Goal: Task Accomplishment & Management: Manage account settings

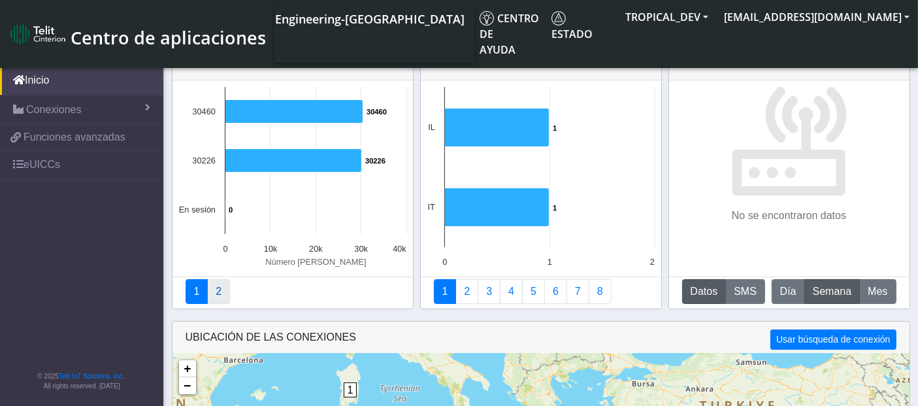
click at [221, 290] on link "2" at bounding box center [218, 291] width 23 height 25
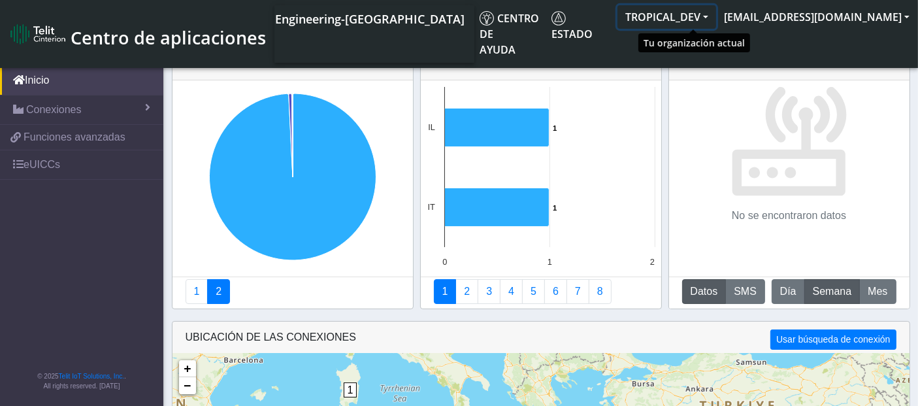
click at [716, 16] on button "TROPICAL_DEV" at bounding box center [666, 17] width 99 height 24
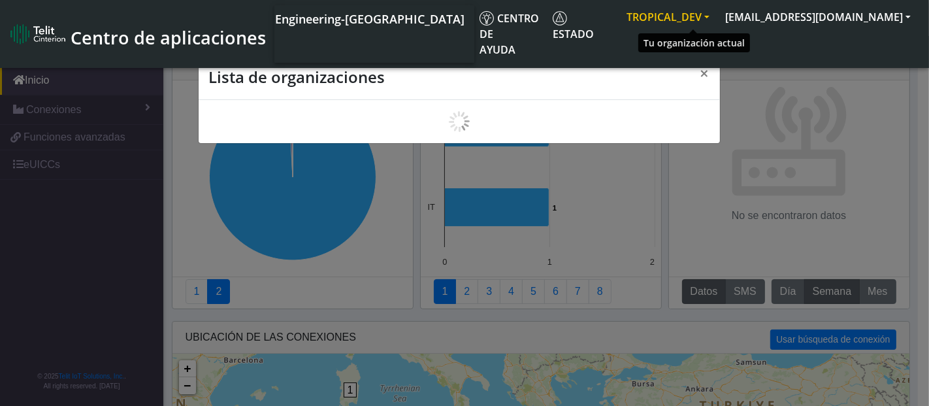
scroll to position [4, 0]
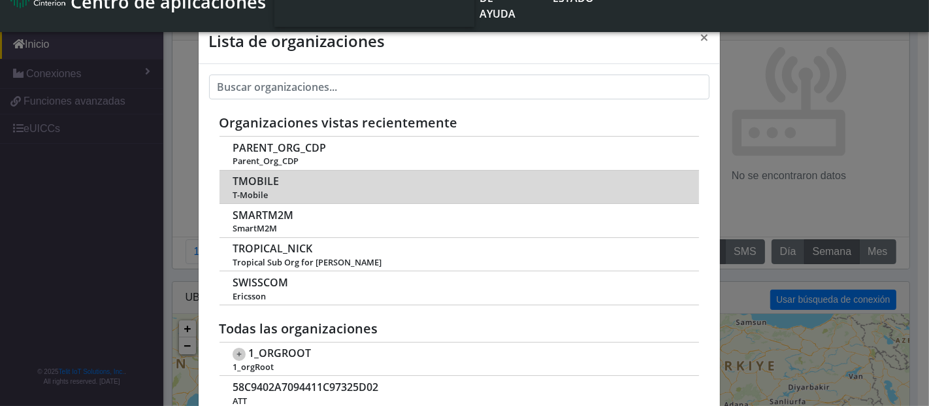
click at [250, 184] on span "TMOBILE" at bounding box center [256, 181] width 46 height 12
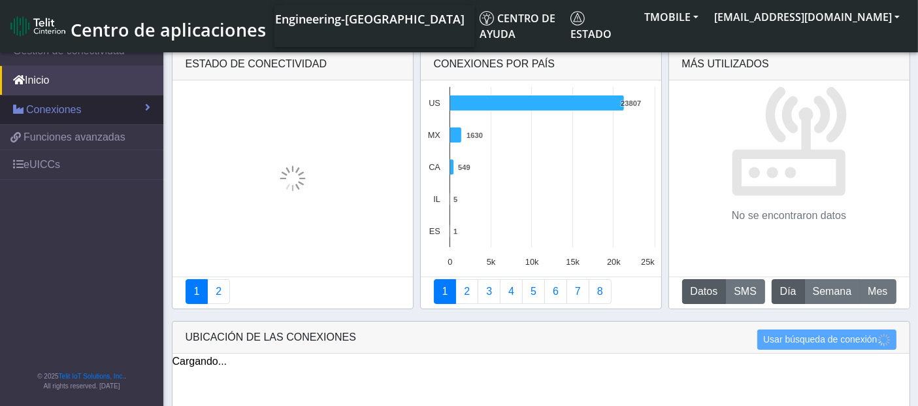
click at [87, 112] on link "Conexiones" at bounding box center [81, 109] width 163 height 29
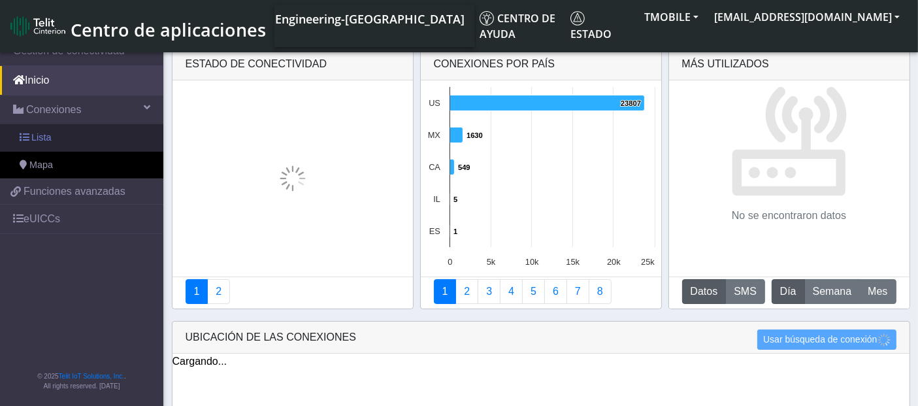
click at [67, 131] on link "Lista" at bounding box center [81, 137] width 163 height 27
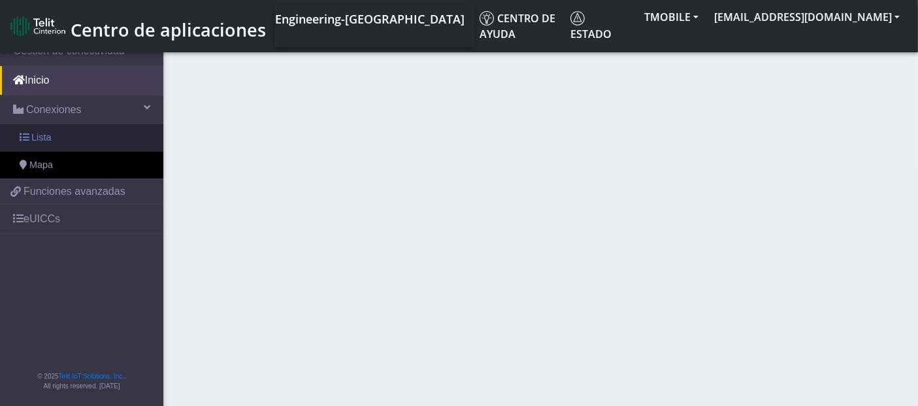
click at [54, 141] on link "Lista" at bounding box center [81, 137] width 163 height 27
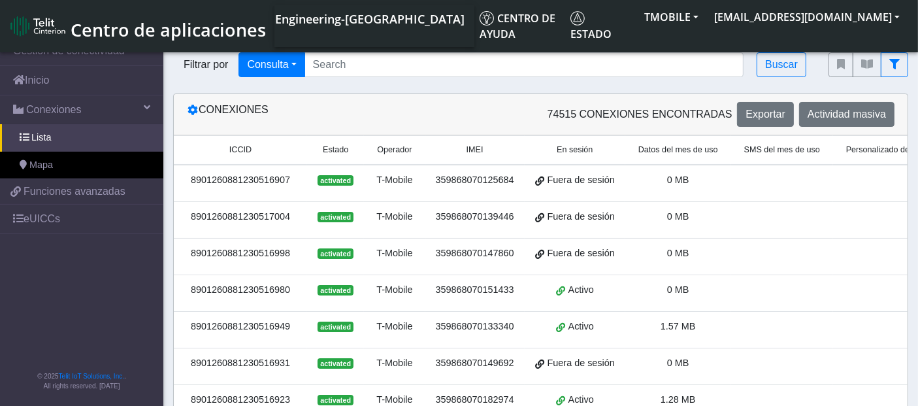
click at [238, 174] on div "8901260881230516907" at bounding box center [241, 180] width 118 height 14
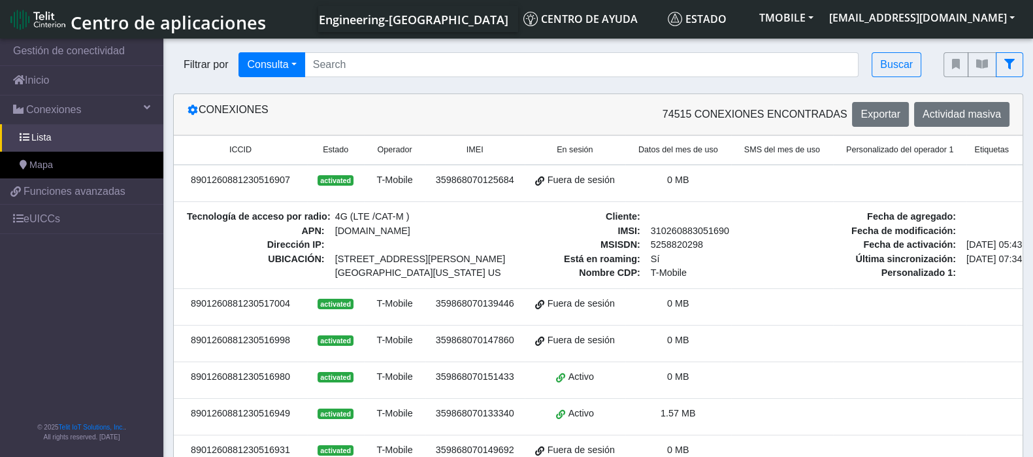
drag, startPoint x: 924, startPoint y: 7, endPoint x: 680, endPoint y: 187, distance: 303.5
click at [680, 187] on td "0 MB" at bounding box center [678, 183] width 106 height 37
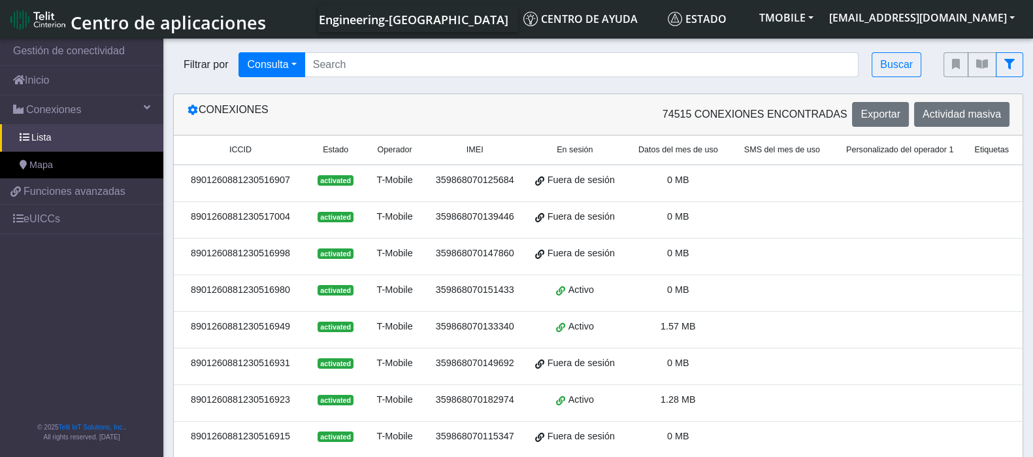
click at [493, 181] on div "359868070125684" at bounding box center [475, 180] width 84 height 14
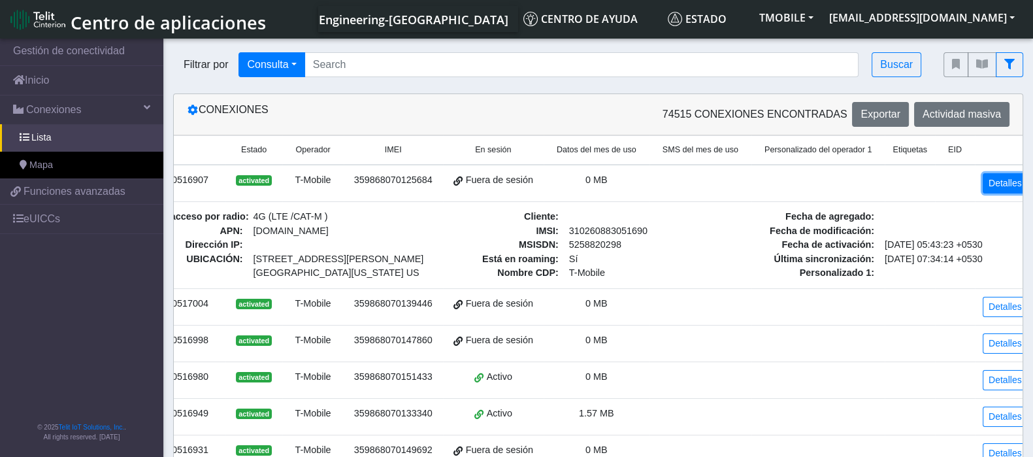
click at [928, 189] on link "Detalles" at bounding box center [1004, 183] width 45 height 20
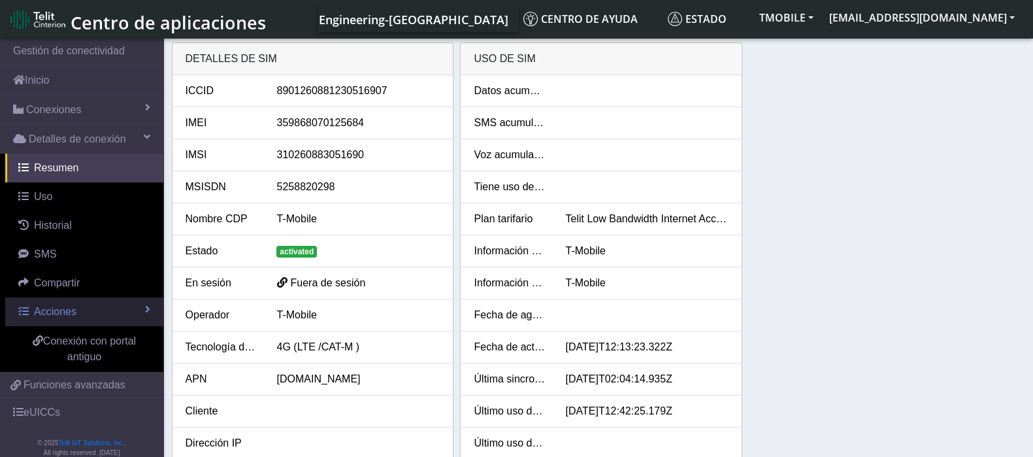
click at [75, 307] on link "Acciones" at bounding box center [84, 311] width 158 height 29
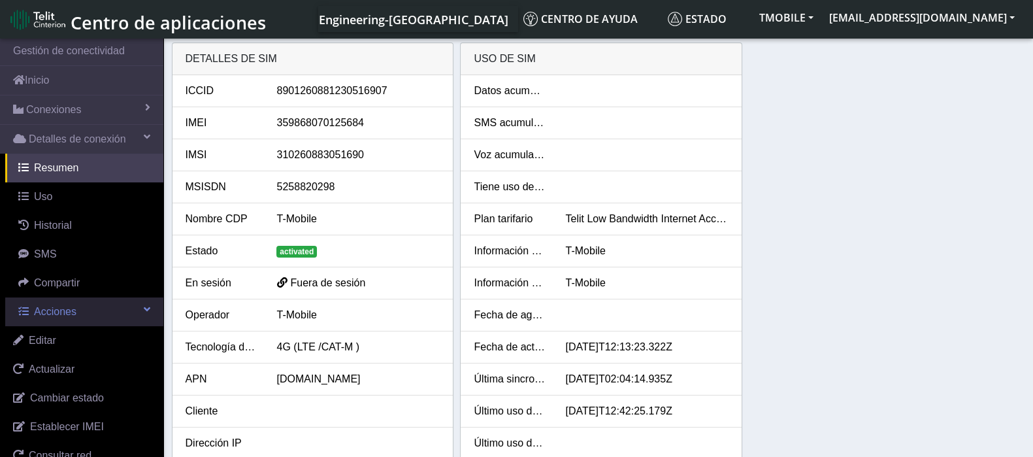
click at [103, 317] on link "Acciones" at bounding box center [84, 311] width 158 height 29
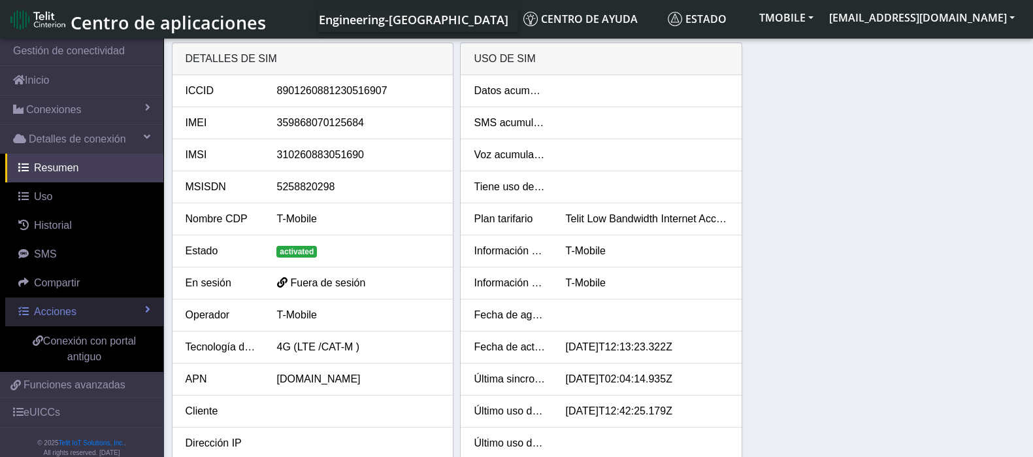
click at [99, 311] on link "Acciones" at bounding box center [84, 311] width 158 height 29
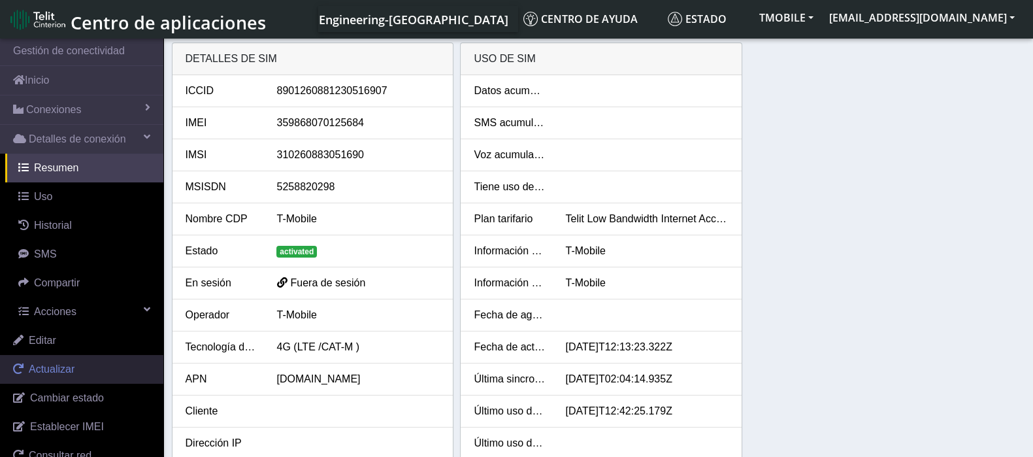
click at [82, 374] on link "Actualizar" at bounding box center [81, 369] width 163 height 29
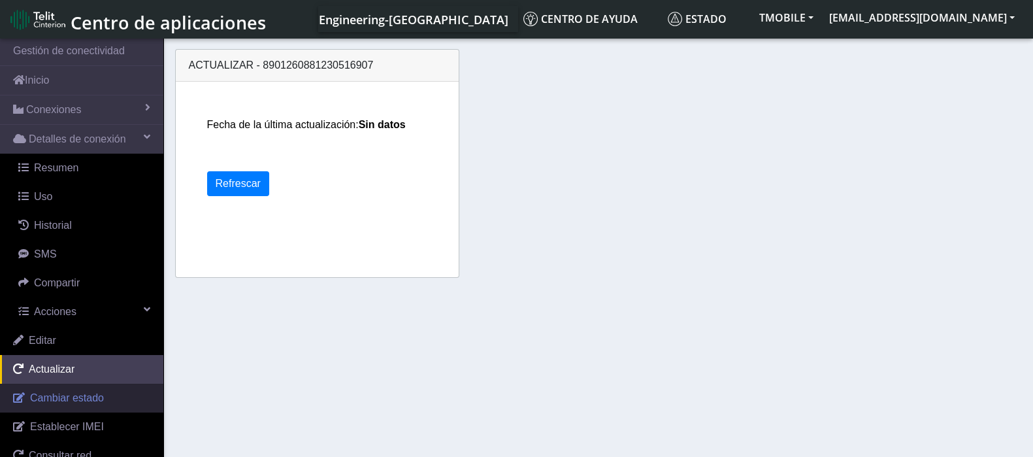
click at [100, 397] on span "Cambiar estado" at bounding box center [67, 397] width 74 height 11
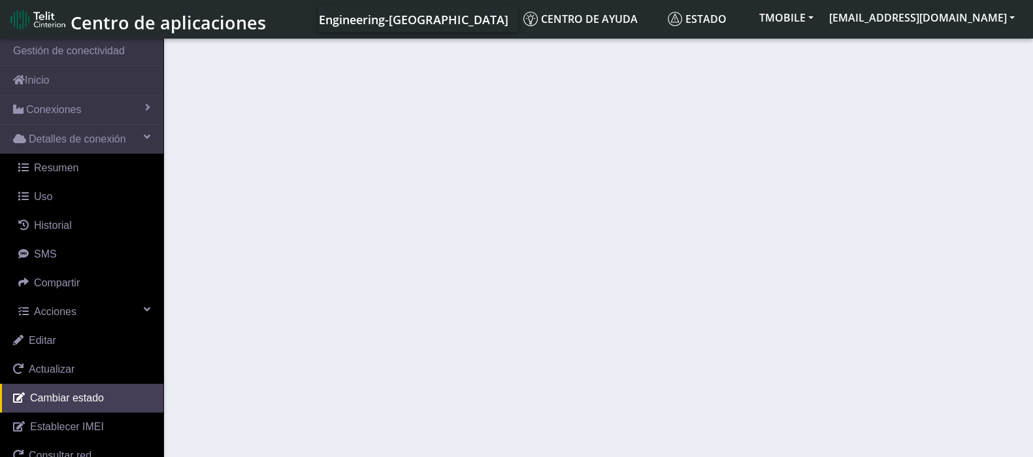
select select "activated"
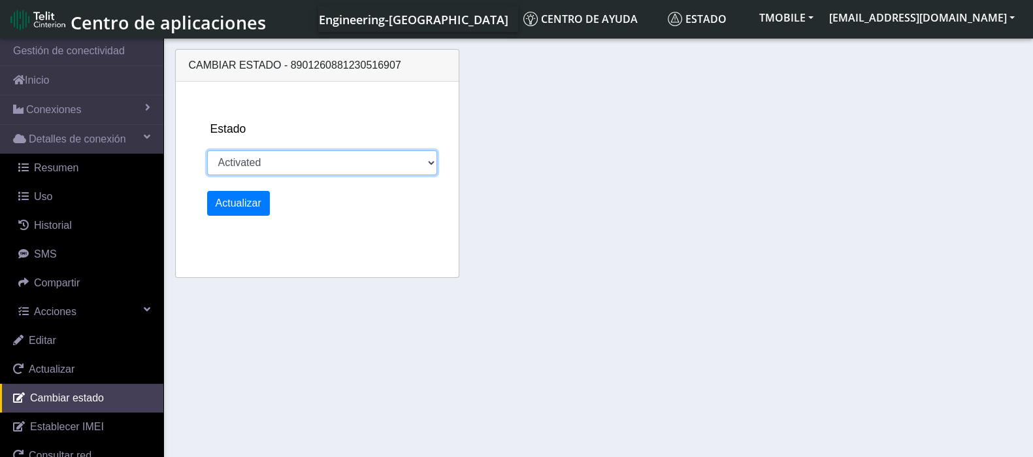
click at [338, 161] on select "Activated Inventory Suspended Testing" at bounding box center [322, 162] width 230 height 25
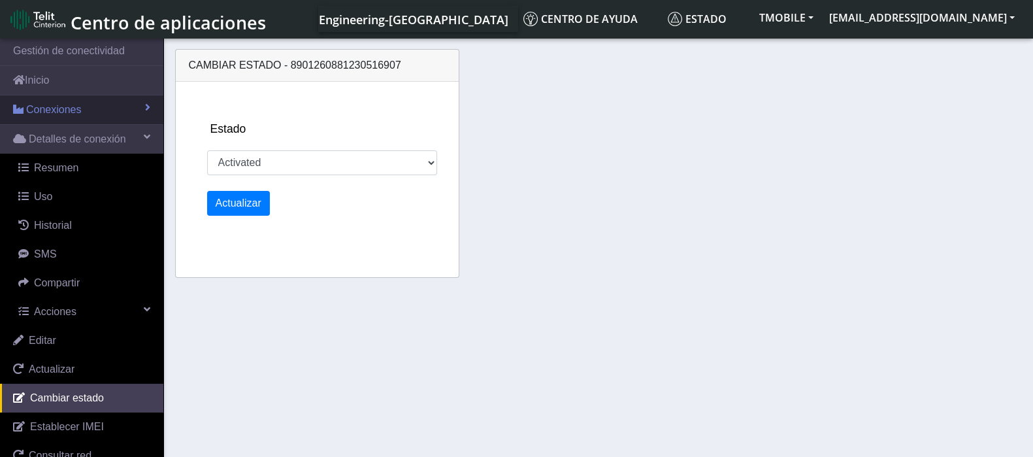
click at [88, 112] on link "Conexiones" at bounding box center [81, 109] width 163 height 29
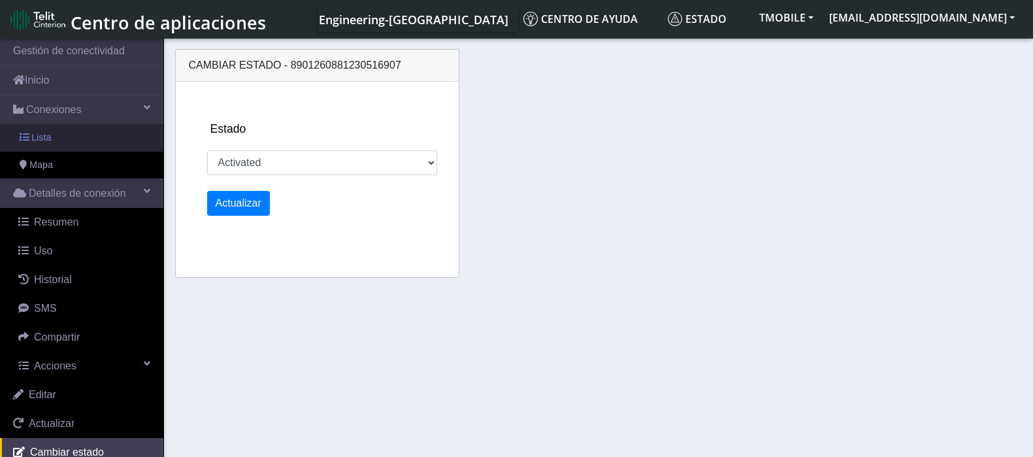
click at [105, 142] on link "Lista" at bounding box center [81, 137] width 163 height 27
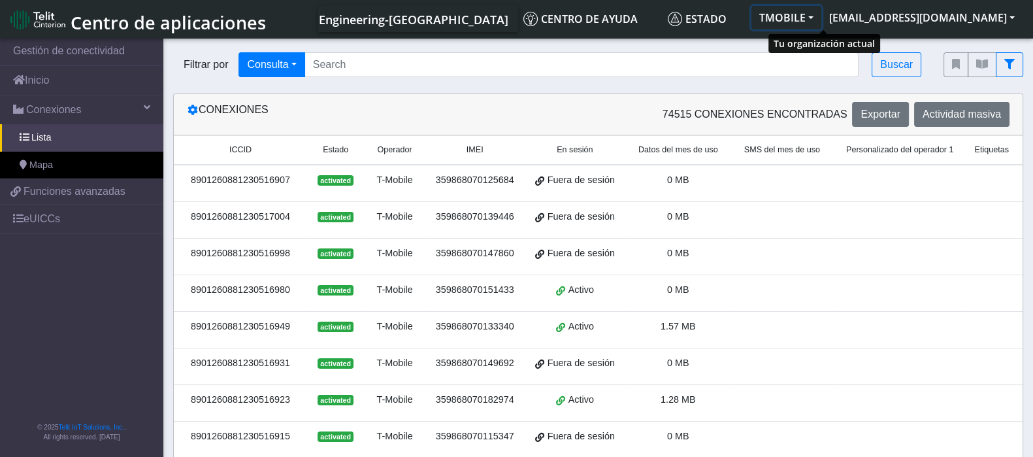
click at [821, 17] on button "TMOBILE" at bounding box center [786, 18] width 70 height 24
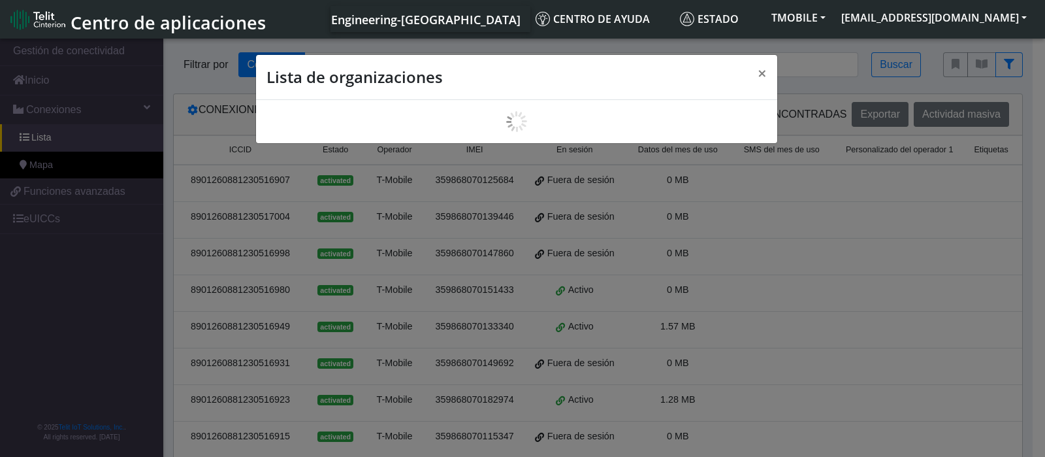
scroll to position [4, 0]
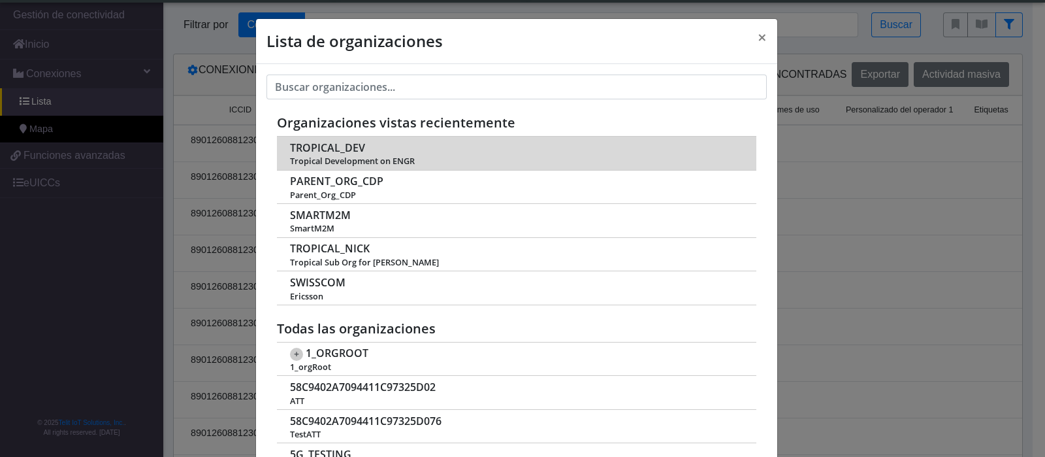
click at [340, 143] on span "TROPICAL_DEV" at bounding box center [327, 148] width 75 height 12
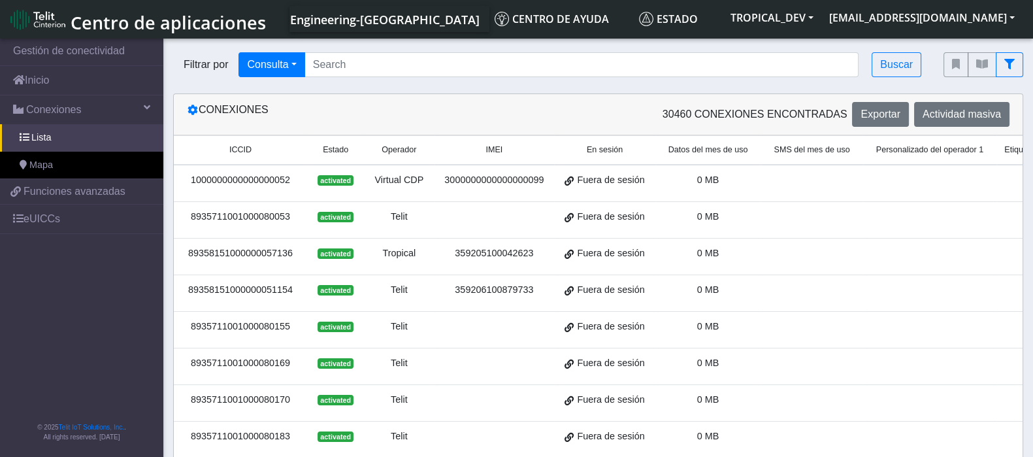
click at [271, 222] on div "8935711001000080053" at bounding box center [241, 217] width 118 height 14
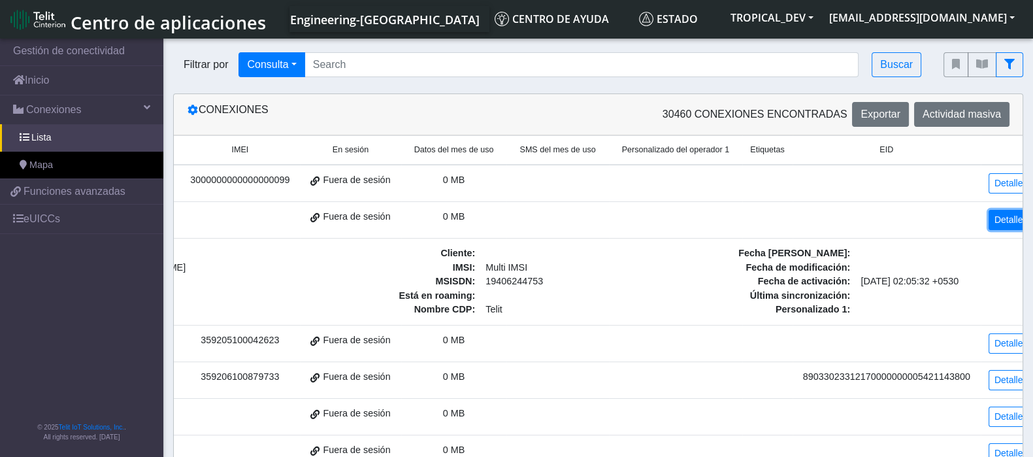
click at [1007, 215] on link "Detalles" at bounding box center [1010, 220] width 45 height 20
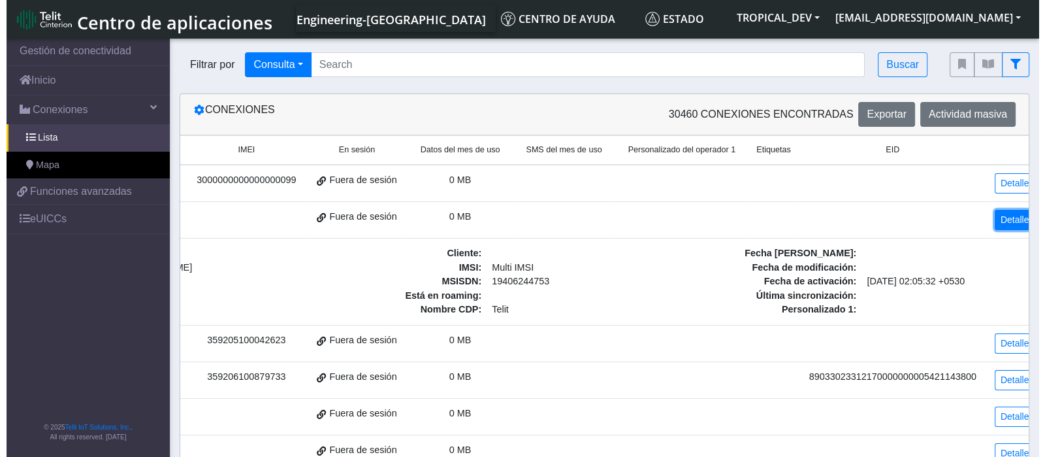
scroll to position [0, 251]
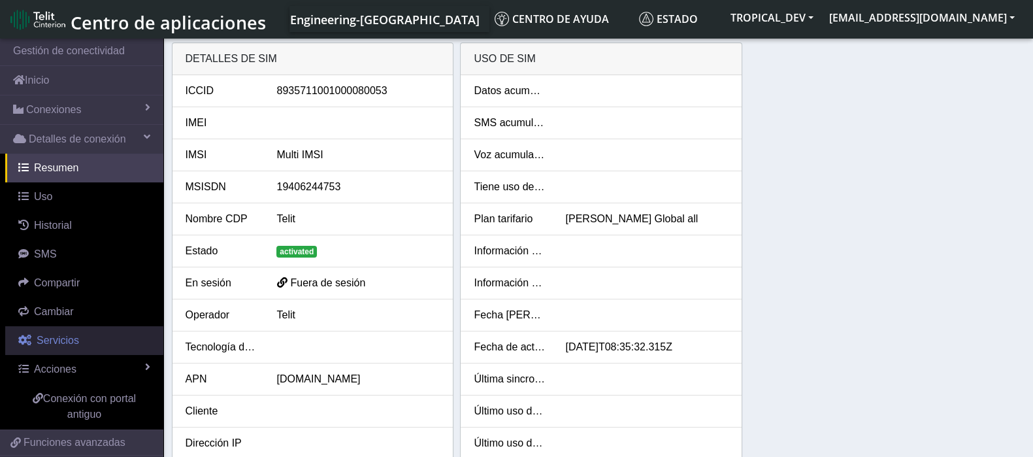
click at [67, 334] on span "Servicios" at bounding box center [58, 339] width 42 height 11
select select "2: 6"
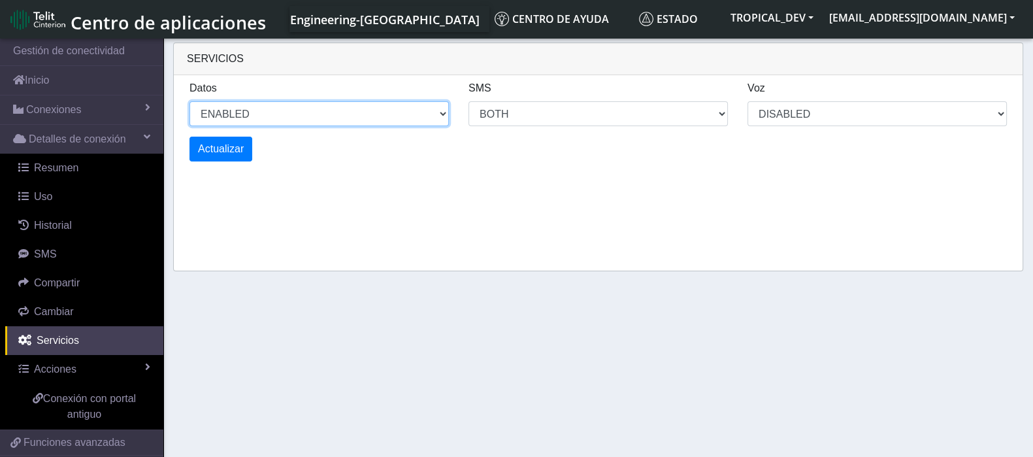
click at [283, 109] on select "ENABLED DISABLED" at bounding box center [318, 113] width 259 height 25
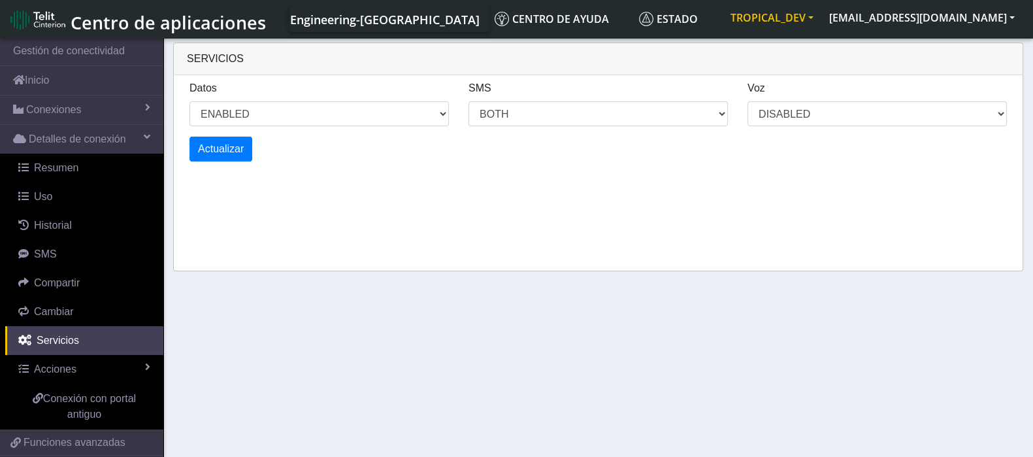
select select "2: 0"
select select "6: 6"
select select "1: 0"
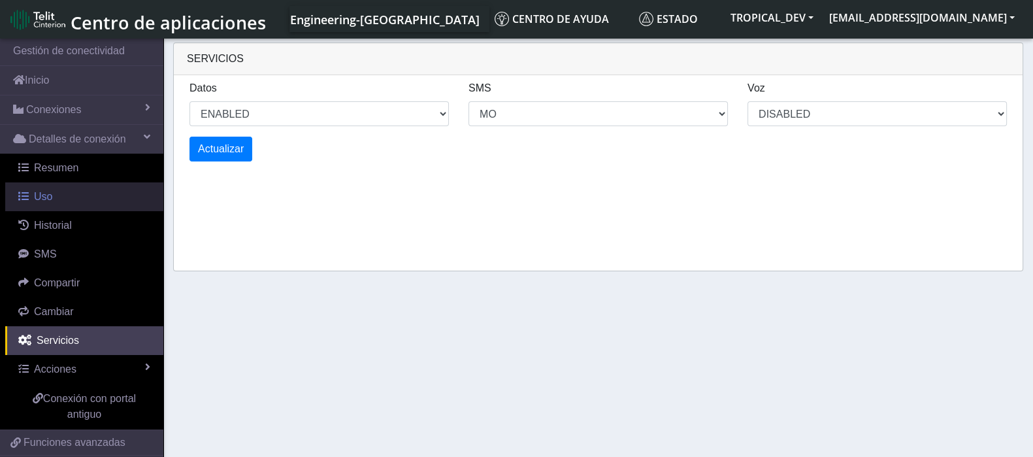
select select "4: 0"
select select "10: 6"
select select "2: 0"
click at [69, 200] on link "Uso" at bounding box center [84, 196] width 158 height 29
click at [39, 193] on span "Uso" at bounding box center [43, 196] width 18 height 11
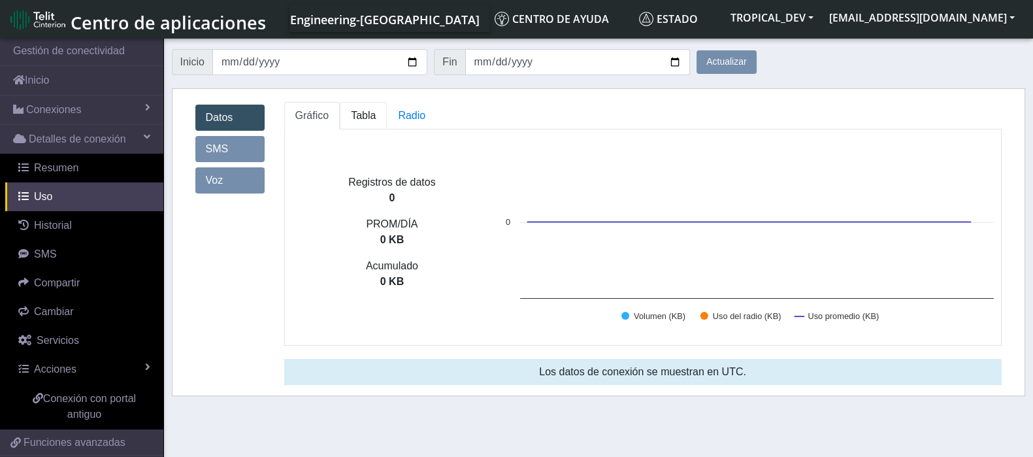
click at [353, 114] on span "Tabla" at bounding box center [363, 115] width 25 height 11
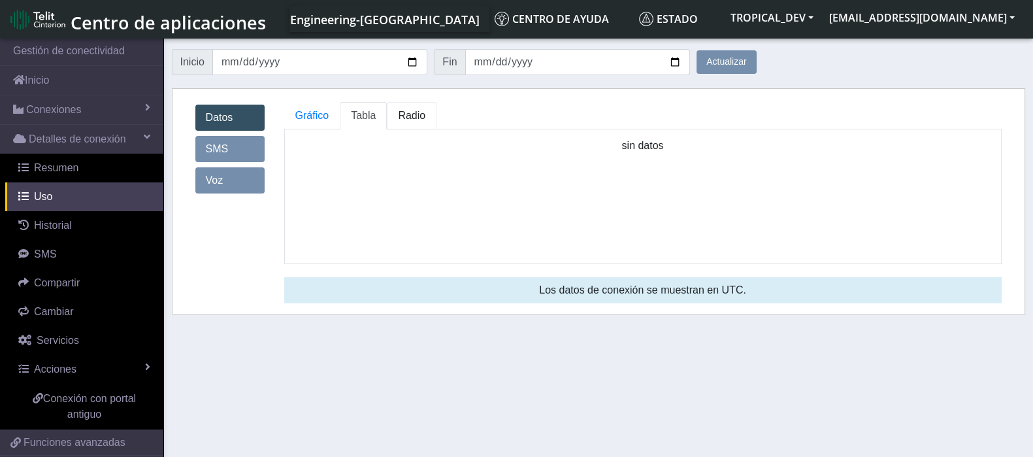
click at [376, 114] on span "Radio" at bounding box center [363, 115] width 25 height 11
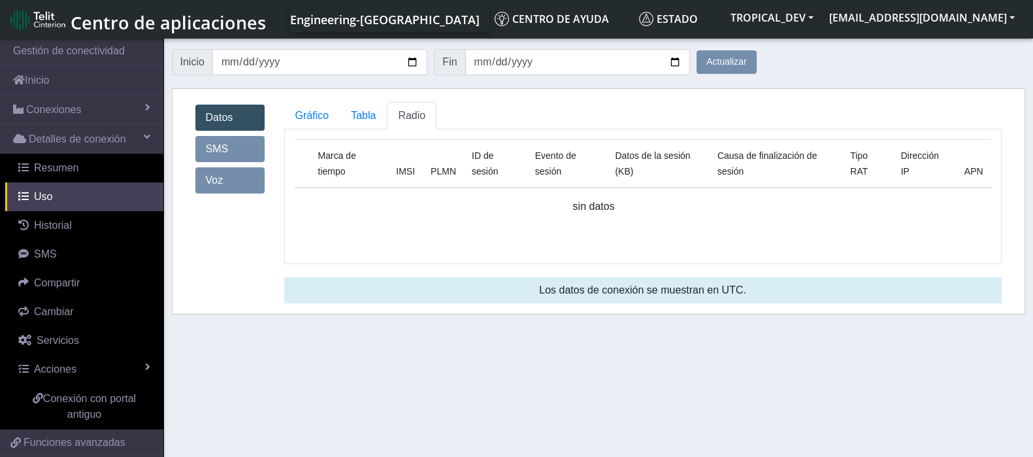
click at [222, 142] on link "SMS" at bounding box center [229, 149] width 69 height 26
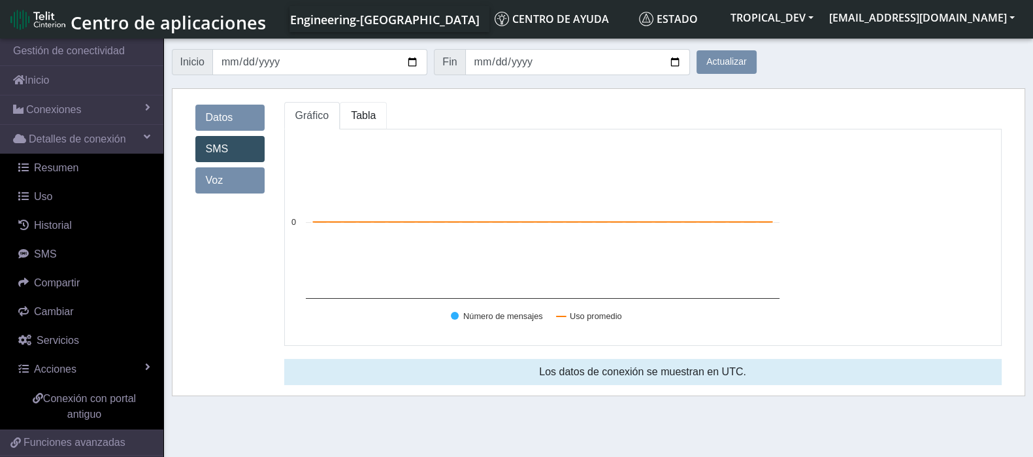
click at [369, 120] on span "Tabla" at bounding box center [363, 115] width 25 height 11
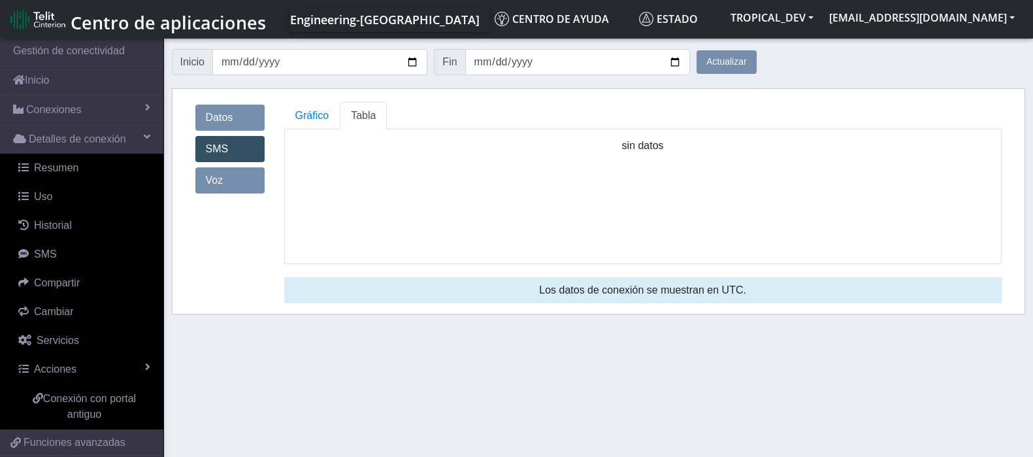
click at [234, 120] on link "Datos" at bounding box center [229, 118] width 69 height 26
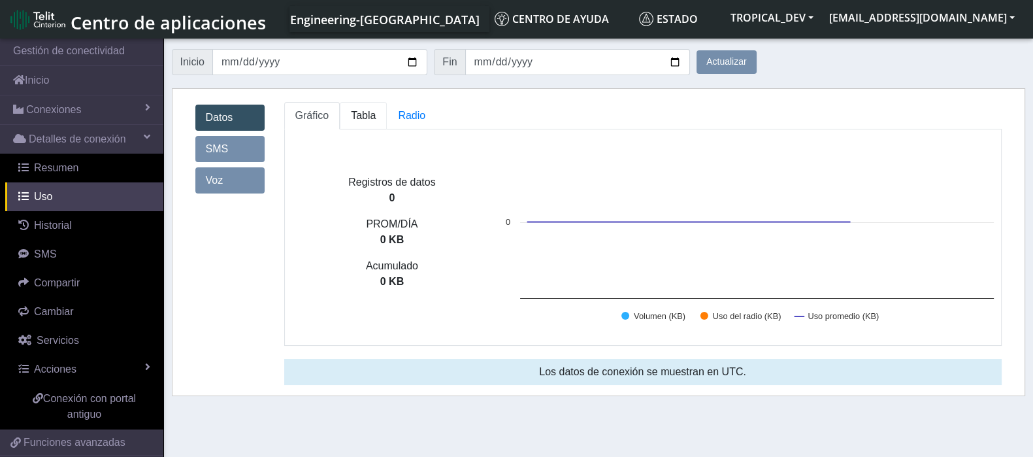
click at [366, 112] on span "Tabla" at bounding box center [363, 115] width 25 height 11
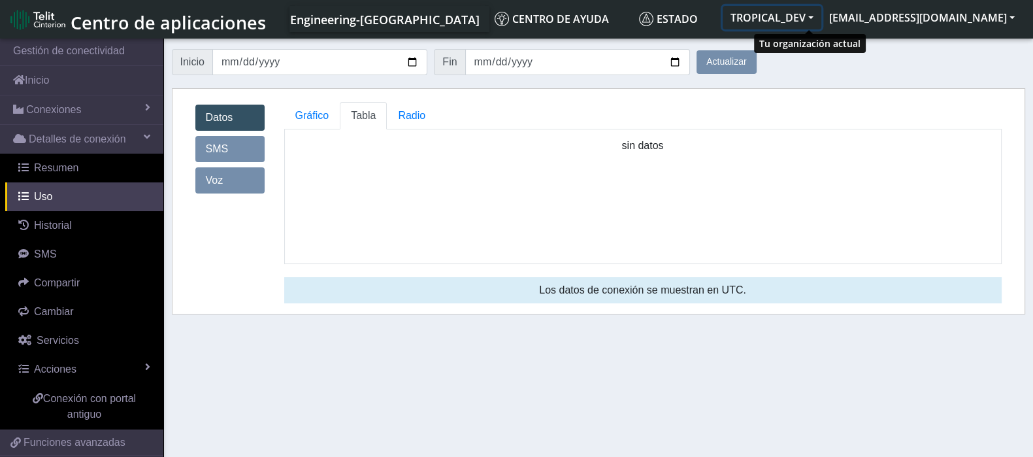
click at [821, 16] on button "TROPICAL_DEV" at bounding box center [771, 18] width 99 height 24
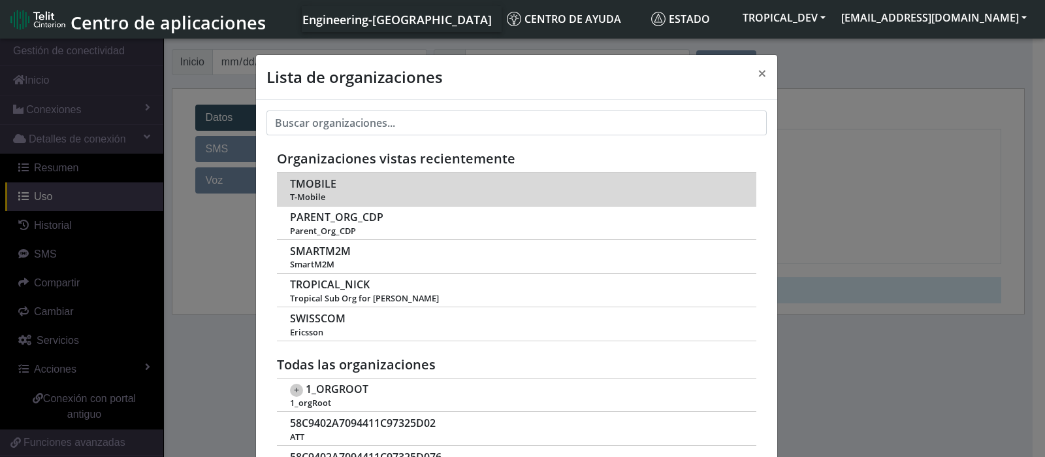
click at [305, 178] on span "TMOBILE" at bounding box center [313, 184] width 46 height 12
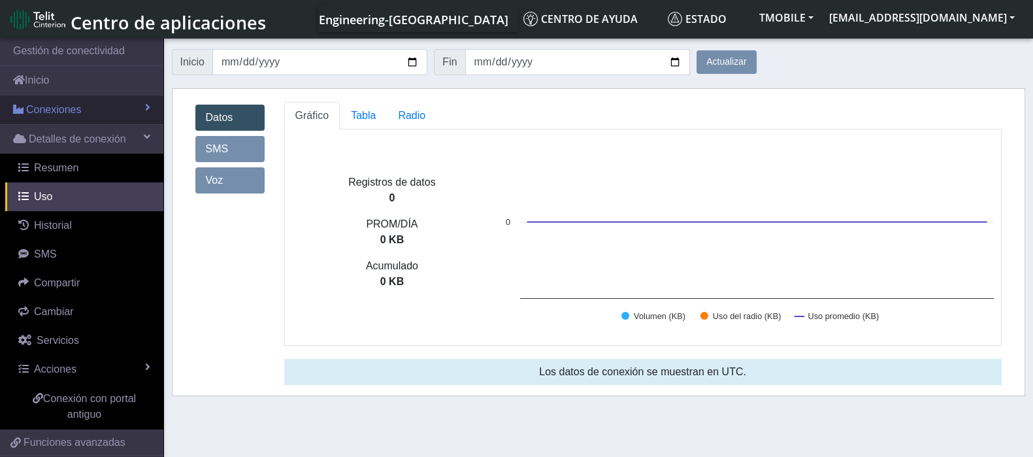
click at [103, 110] on link "Conexiones" at bounding box center [81, 109] width 163 height 29
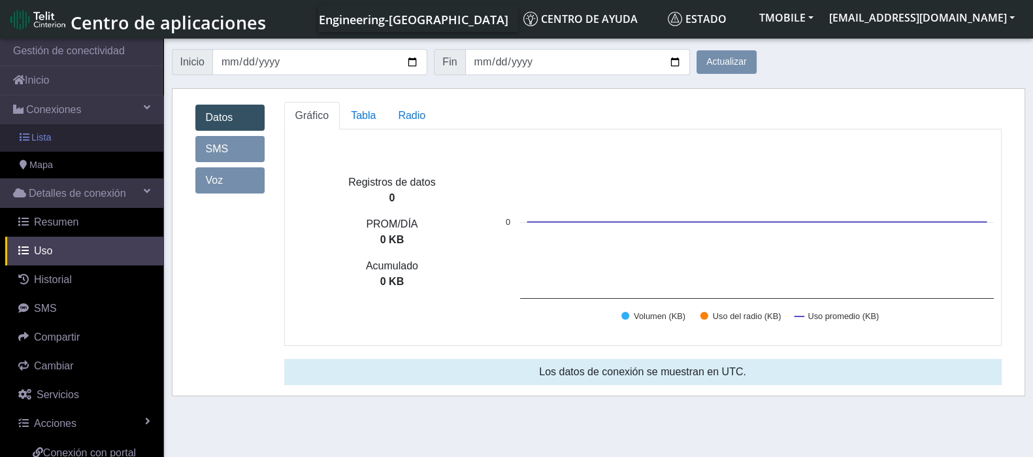
click at [69, 137] on link "Lista" at bounding box center [81, 137] width 163 height 27
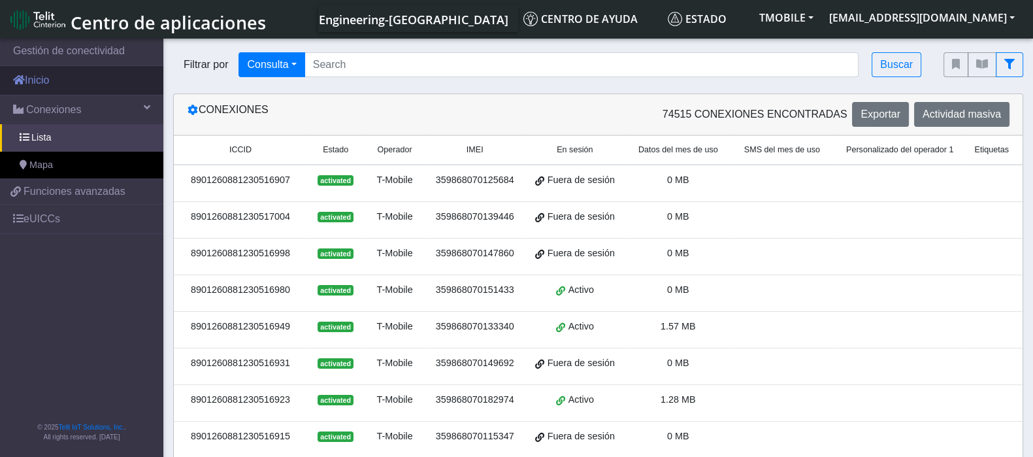
click at [52, 77] on link "Inicio" at bounding box center [81, 80] width 163 height 29
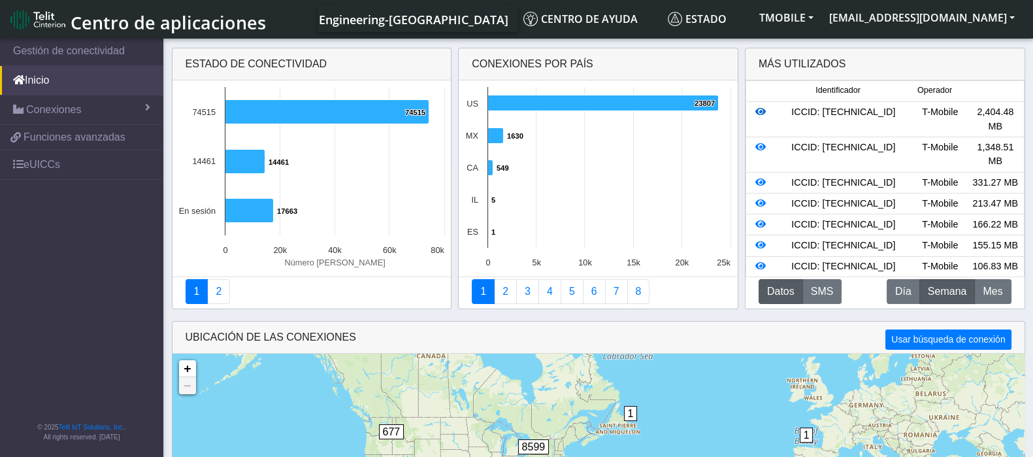
click at [761, 115] on icon at bounding box center [760, 111] width 10 height 9
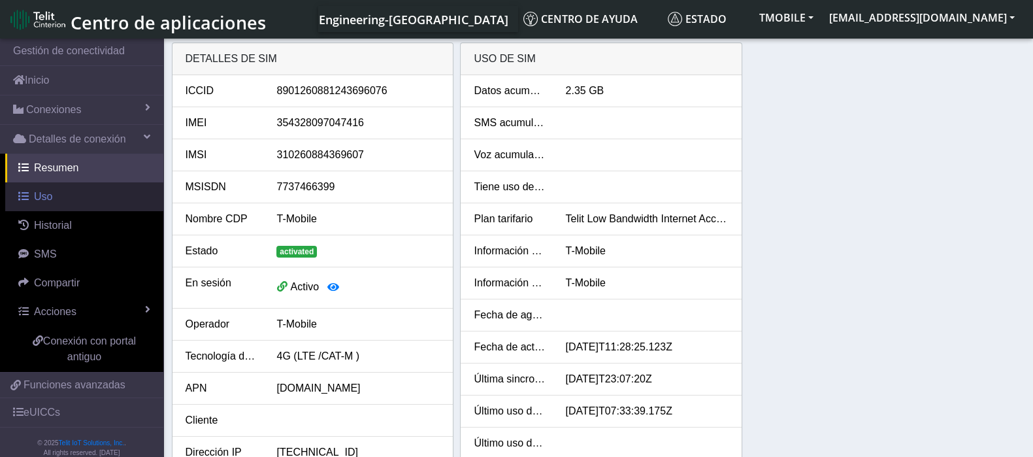
click at [34, 197] on span "Uso" at bounding box center [43, 196] width 18 height 11
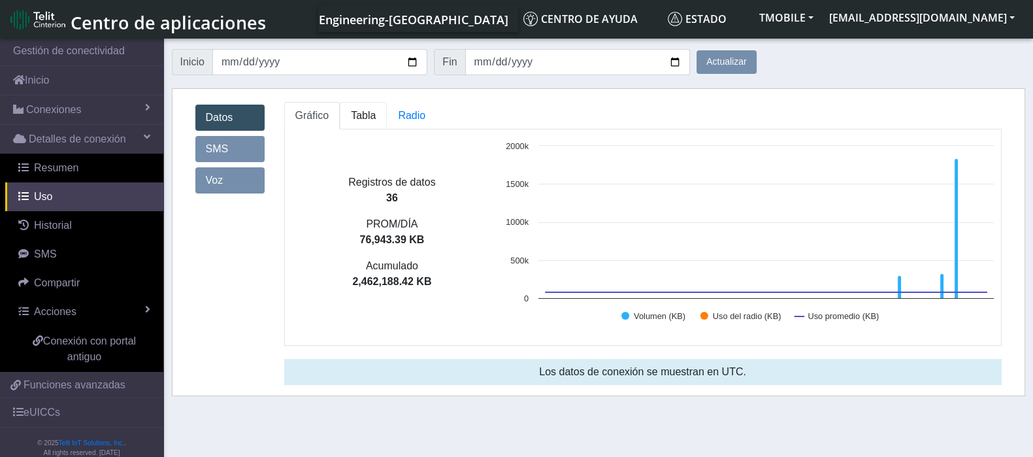
click at [352, 116] on span "Tabla" at bounding box center [363, 115] width 25 height 11
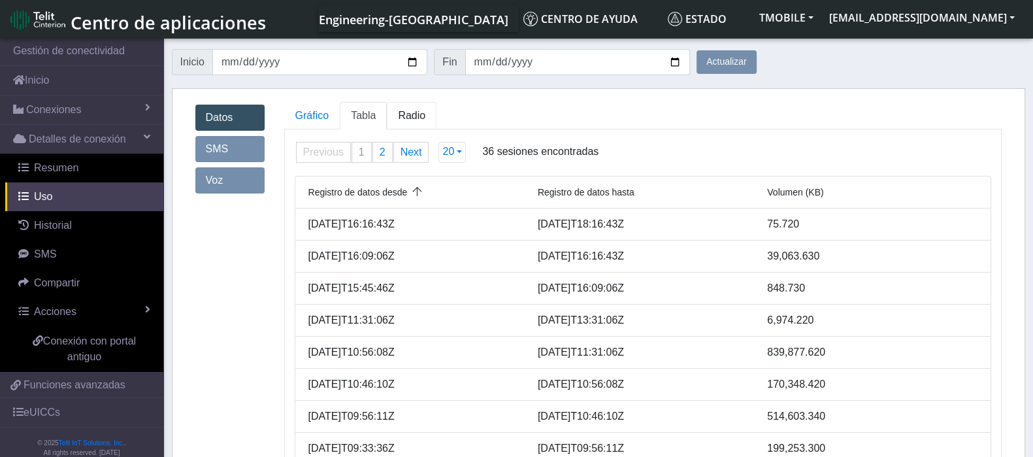
click at [376, 115] on span "Radio" at bounding box center [363, 115] width 25 height 11
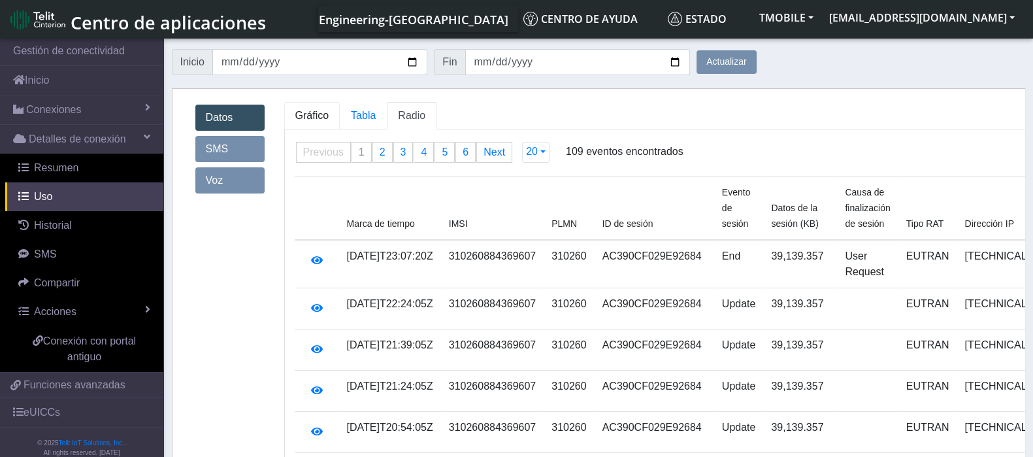
click at [317, 118] on span "Gráfico" at bounding box center [312, 115] width 34 height 11
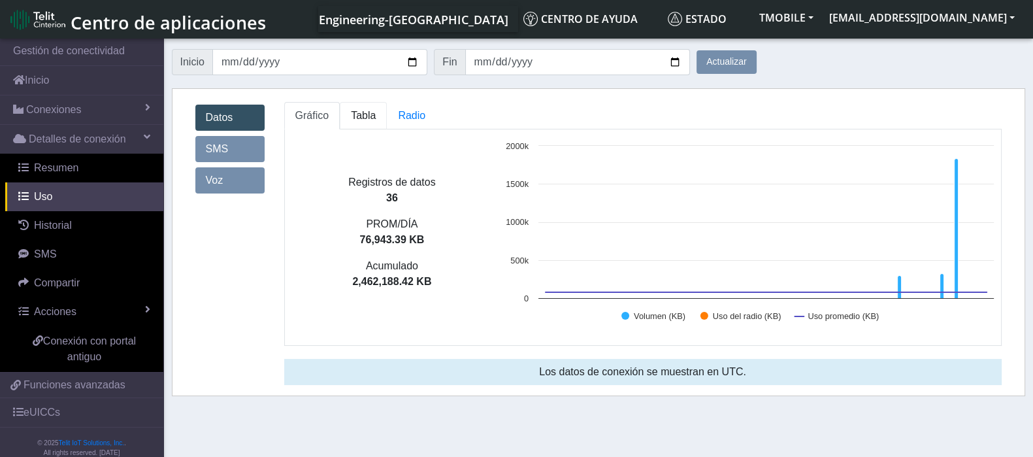
click at [351, 110] on span "Tabla" at bounding box center [363, 115] width 25 height 11
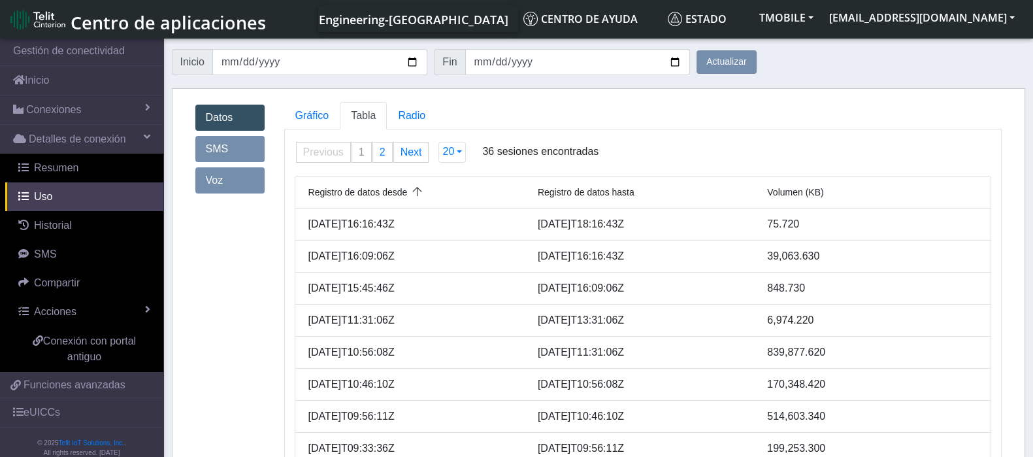
click at [234, 147] on link "SMS" at bounding box center [229, 149] width 69 height 26
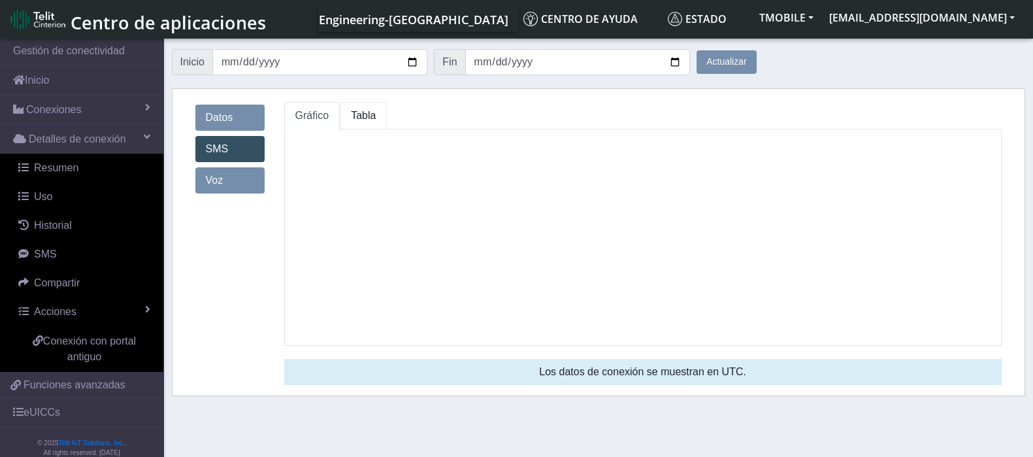
click at [363, 121] on span "Tabla" at bounding box center [363, 115] width 25 height 11
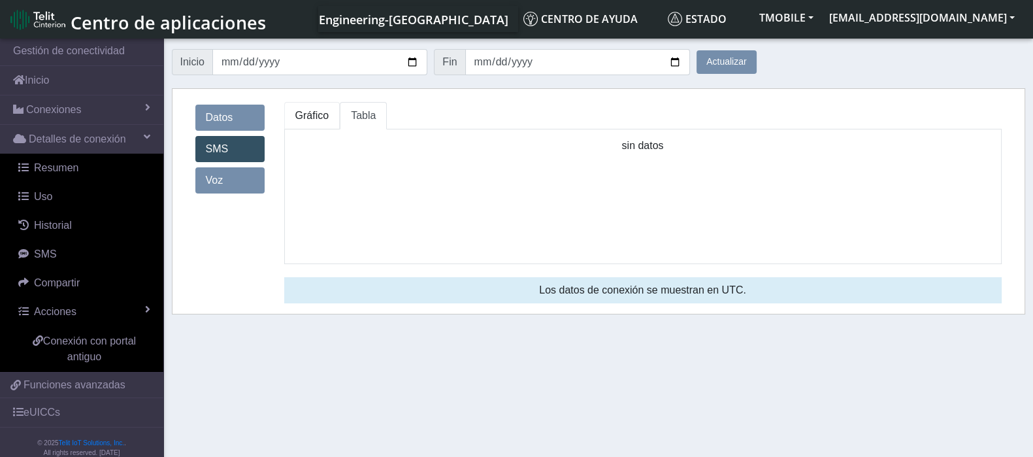
click at [326, 118] on span "Gráfico" at bounding box center [312, 115] width 34 height 11
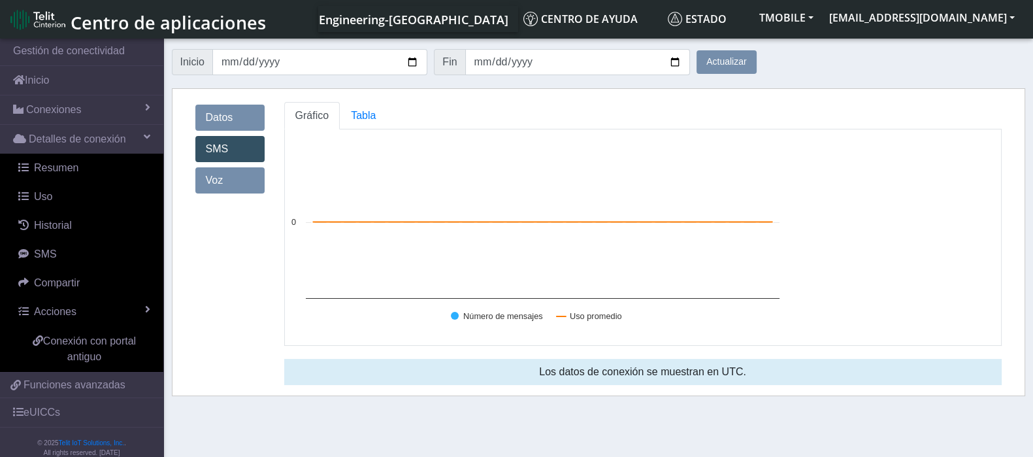
click at [223, 114] on link "Datos" at bounding box center [229, 118] width 69 height 26
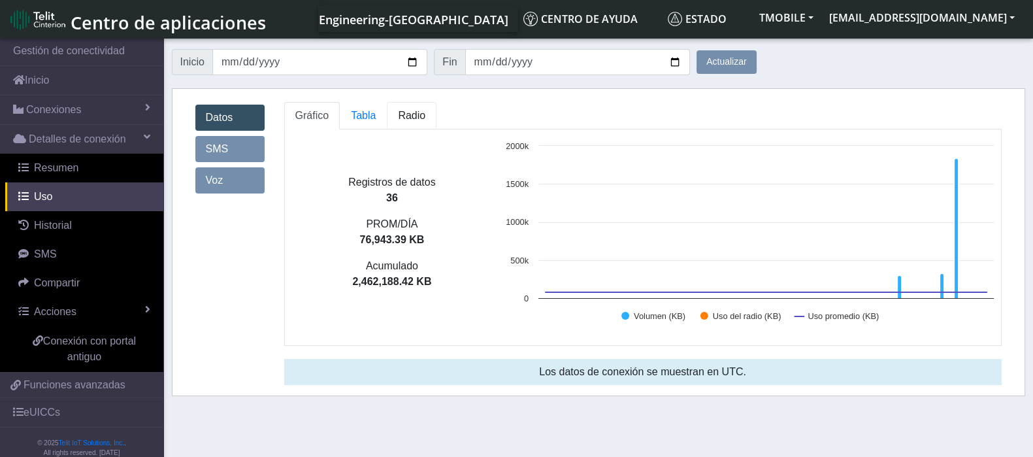
click at [376, 113] on span "Radio" at bounding box center [363, 115] width 25 height 11
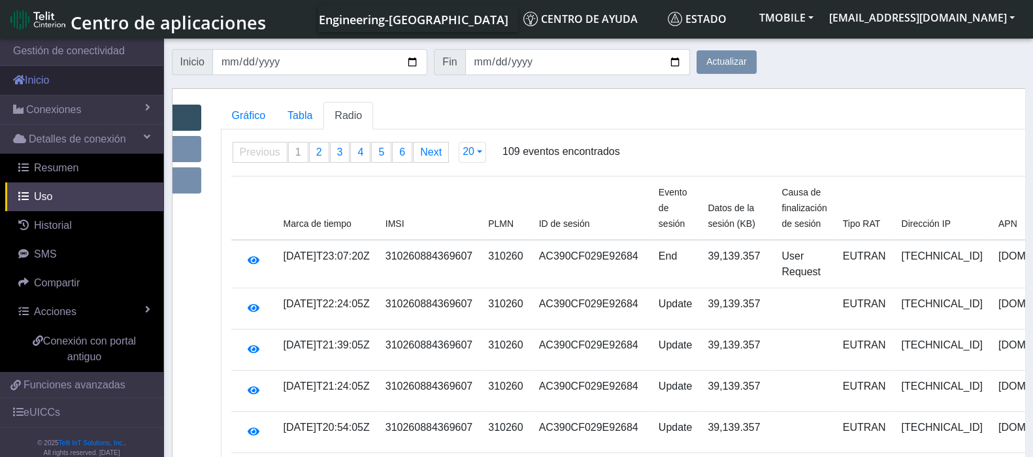
click at [63, 80] on link "Inicio" at bounding box center [81, 80] width 163 height 29
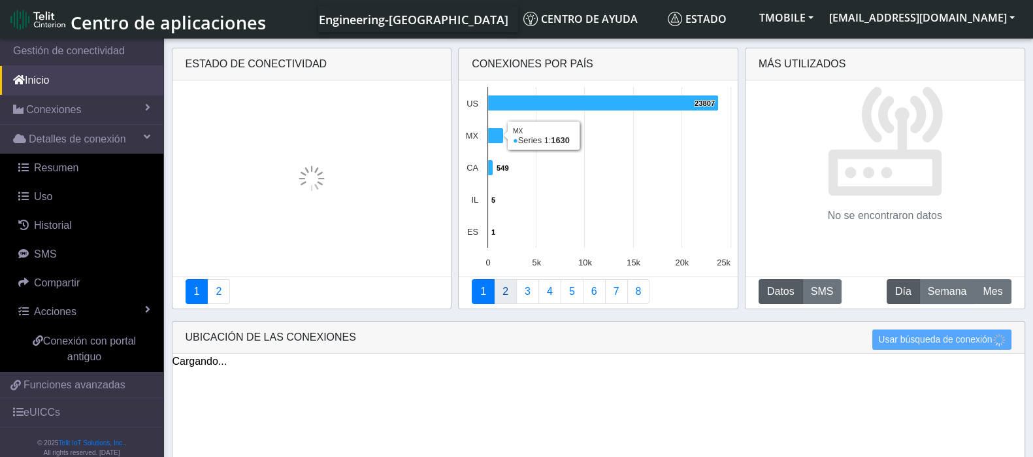
click at [505, 290] on link "2" at bounding box center [505, 291] width 23 height 25
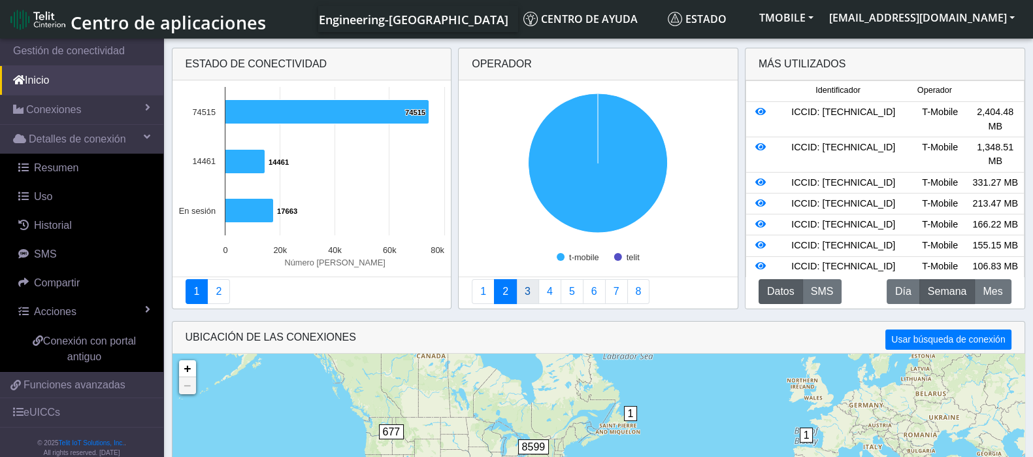
click at [532, 288] on link "3" at bounding box center [527, 291] width 23 height 25
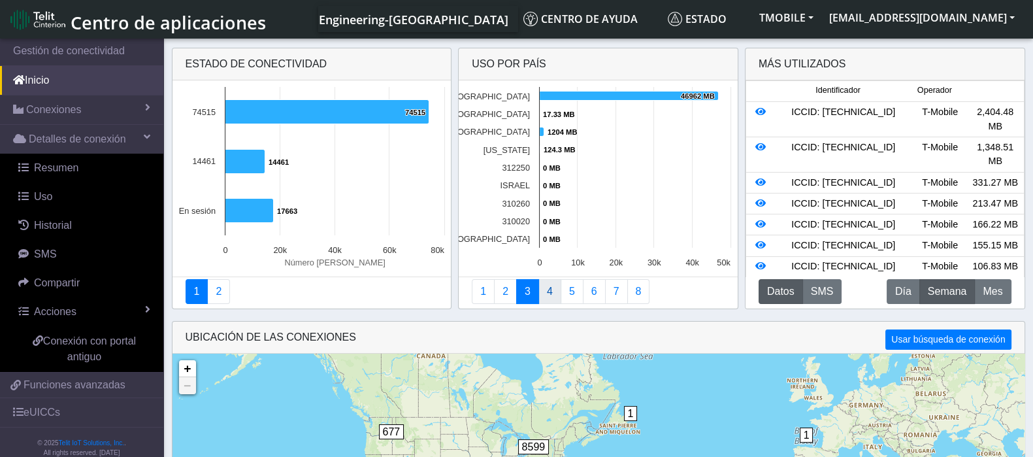
click at [547, 298] on link "4" at bounding box center [549, 291] width 23 height 25
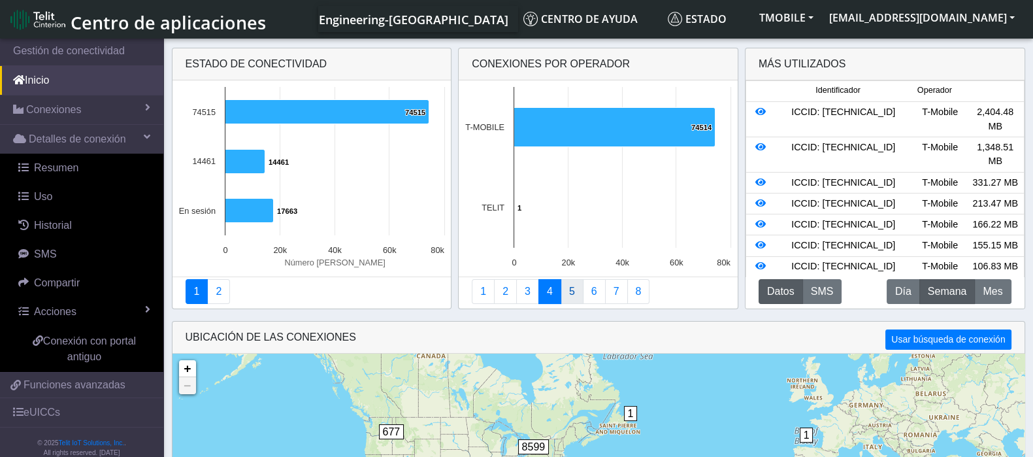
click at [565, 292] on link "5" at bounding box center [571, 291] width 23 height 25
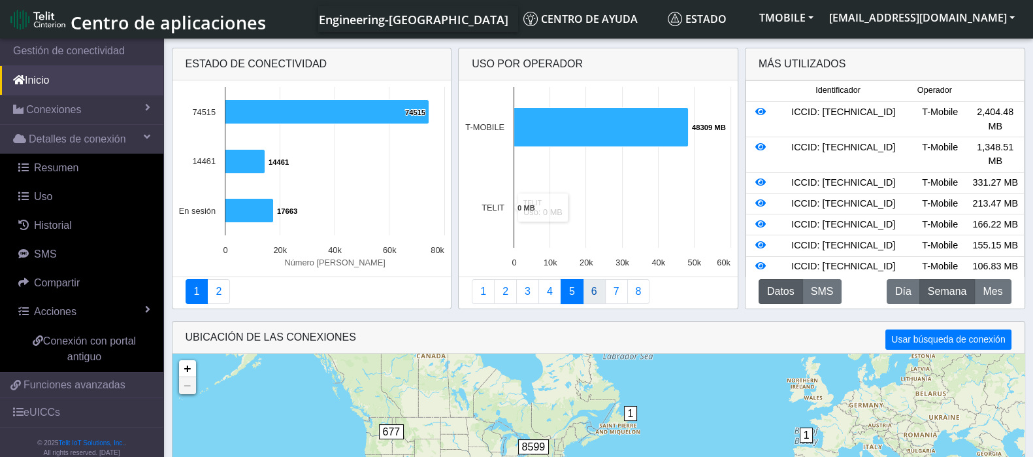
click at [593, 290] on link "6" at bounding box center [594, 291] width 23 height 25
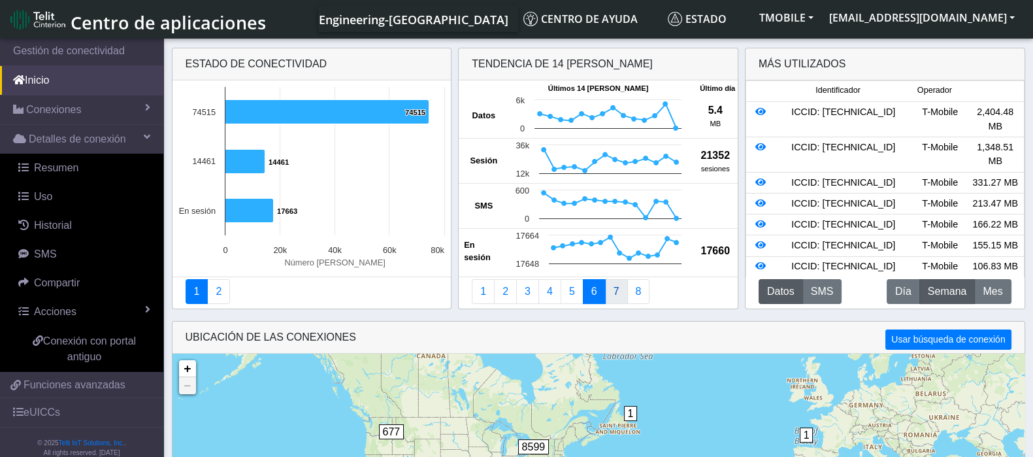
click at [606, 295] on link "7" at bounding box center [616, 291] width 23 height 25
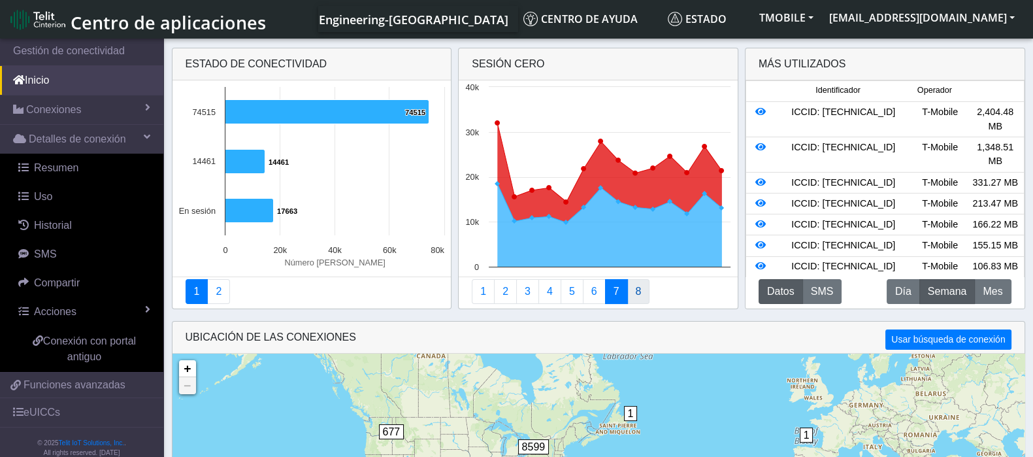
click at [637, 293] on link "8" at bounding box center [638, 291] width 23 height 25
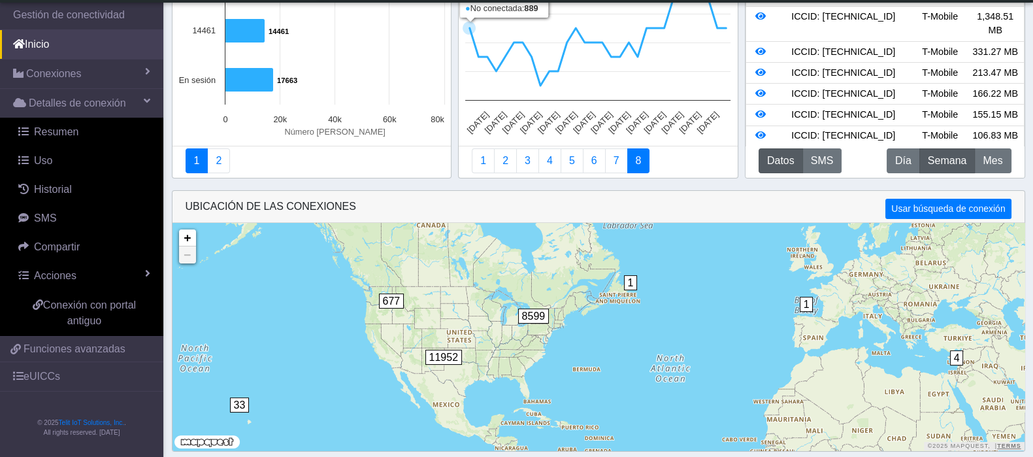
scroll to position [95, 0]
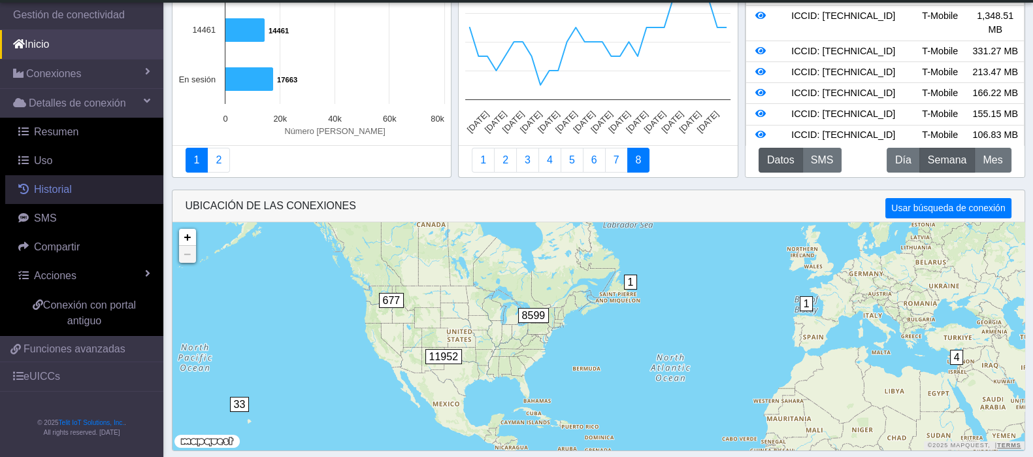
click at [73, 191] on link "Historial" at bounding box center [84, 189] width 158 height 29
